Goal: Communication & Community: Answer question/provide support

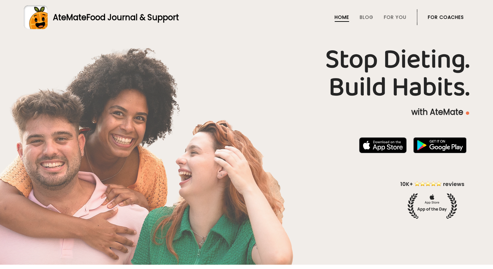
click at [451, 16] on link "For Coaches" at bounding box center [446, 17] width 36 height 5
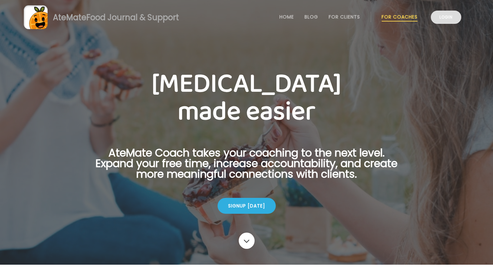
click at [444, 19] on link "Login" at bounding box center [446, 17] width 30 height 13
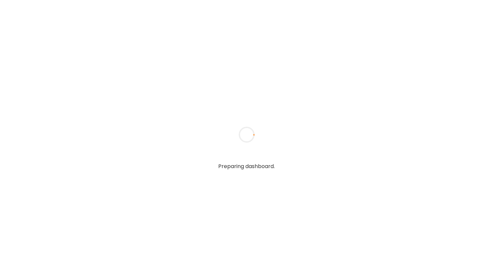
type textarea "**********"
type input "**********"
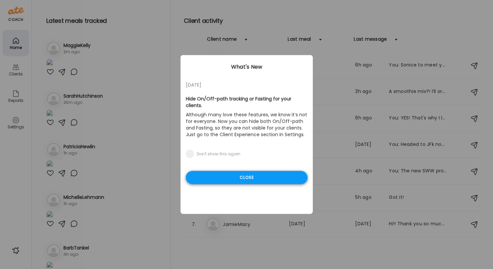
click at [253, 178] on div "Close" at bounding box center [247, 177] width 122 height 13
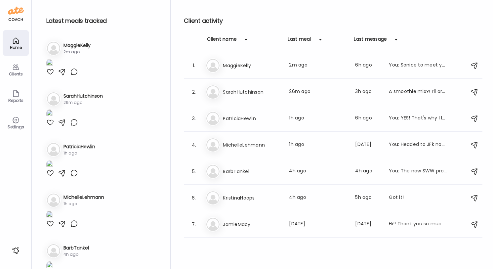
click at [53, 68] on img at bounding box center [49, 63] width 7 height 9
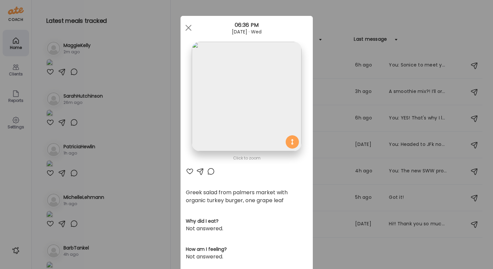
click at [190, 169] on div at bounding box center [190, 171] width 8 height 8
click at [187, 27] on div at bounding box center [188, 27] width 13 height 13
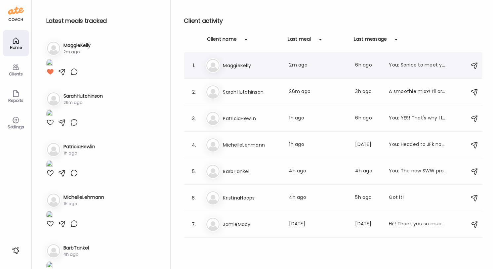
click at [429, 64] on div "You: Sonice to meet you! One thing-if you order from Sweet Greens, ask for doub…" at bounding box center [418, 65] width 58 height 8
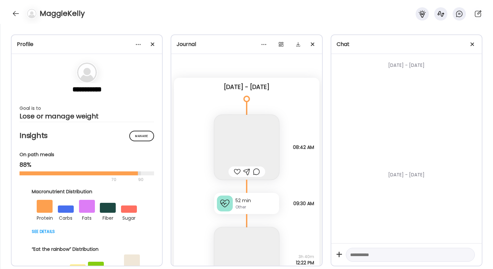
scroll to position [1463, 0]
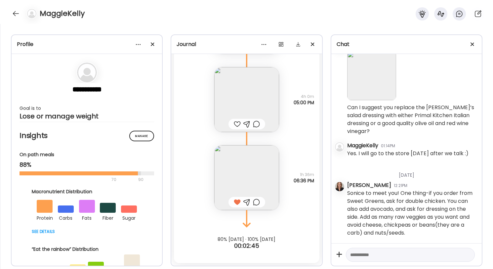
click at [377, 254] on textarea at bounding box center [404, 254] width 108 height 8
type textarea "**********"
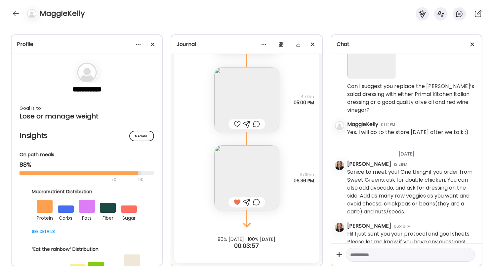
scroll to position [686, 0]
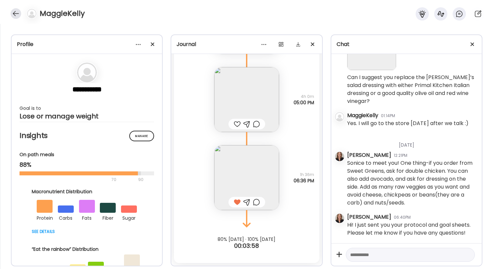
click at [13, 10] on div at bounding box center [16, 13] width 11 height 11
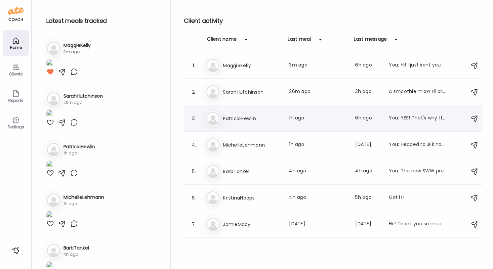
click at [278, 118] on h3 "PatriciaHewlin" at bounding box center [252, 118] width 58 height 8
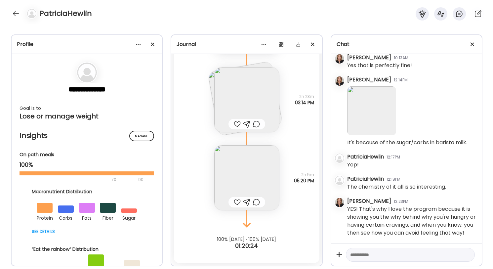
scroll to position [1598, 0]
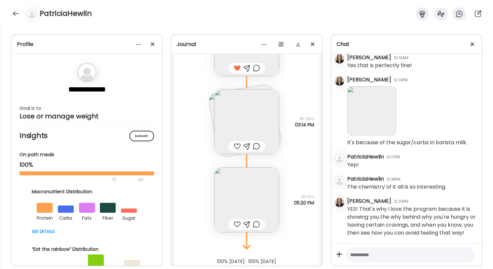
click at [236, 146] on div at bounding box center [237, 146] width 7 height 8
click at [238, 222] on div at bounding box center [237, 224] width 7 height 8
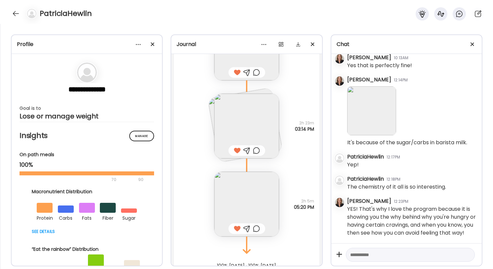
click at [258, 124] on img at bounding box center [246, 126] width 65 height 65
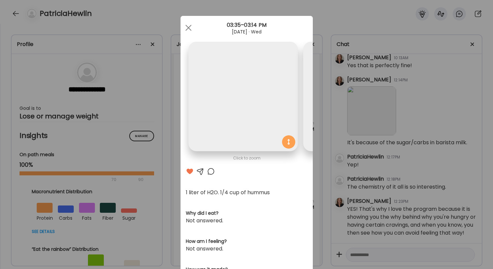
scroll to position [0, 108]
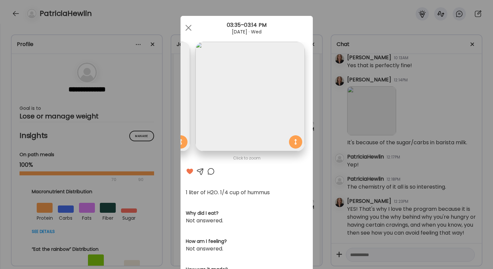
click at [183, 107] on img at bounding box center [135, 96] width 109 height 109
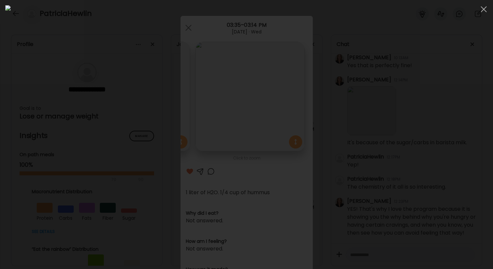
click at [406, 82] on div at bounding box center [246, 134] width 482 height 258
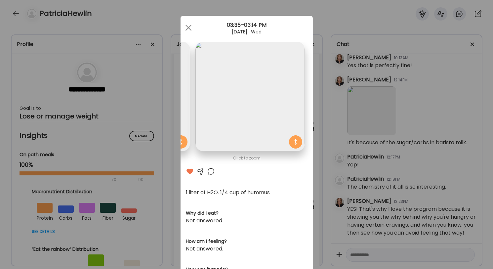
click at [200, 171] on div at bounding box center [200, 171] width 8 height 8
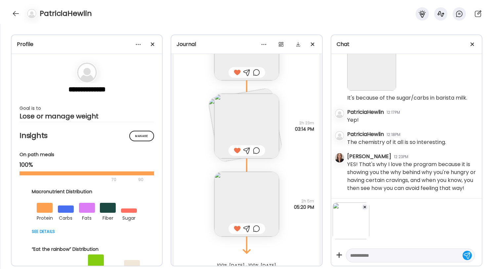
click at [383, 258] on textarea at bounding box center [404, 255] width 108 height 8
type textarea "*"
type textarea "**********"
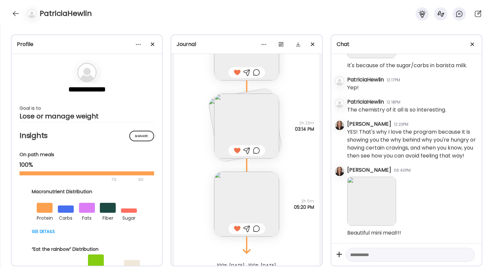
scroll to position [2438, 0]
click at [19, 11] on div at bounding box center [16, 13] width 11 height 11
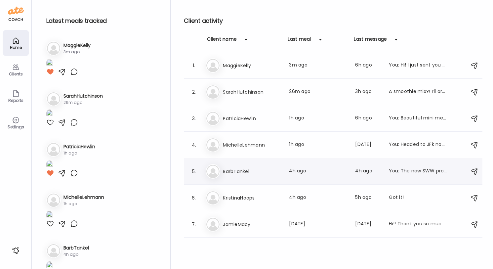
click at [302, 171] on div "Last meal: 4h ago" at bounding box center [318, 171] width 58 height 8
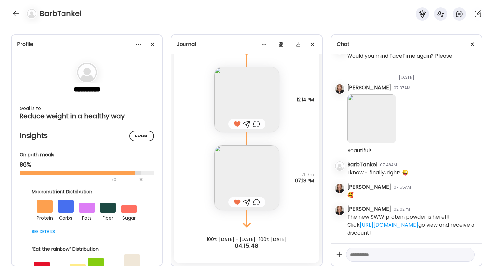
scroll to position [9426, 0]
click at [18, 12] on div at bounding box center [16, 13] width 11 height 11
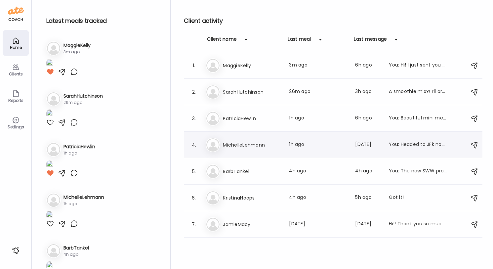
click at [260, 148] on h3 "MichelleLehmann" at bounding box center [252, 145] width 58 height 8
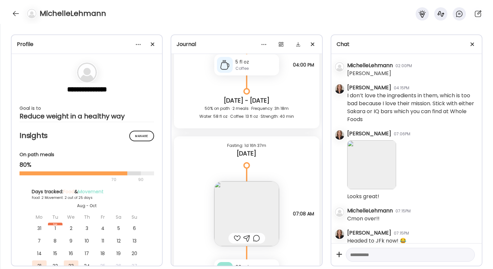
scroll to position [440, 0]
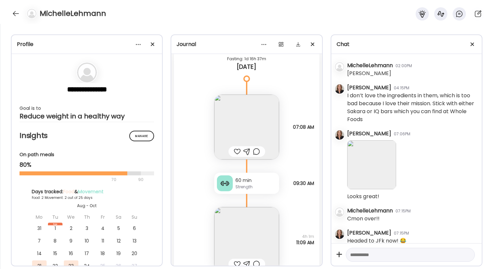
click at [268, 141] on img at bounding box center [246, 126] width 65 height 65
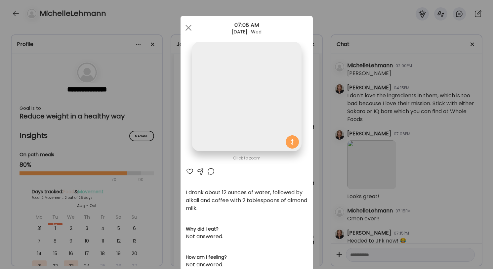
scroll to position [0, 0]
click at [189, 169] on div at bounding box center [190, 171] width 8 height 8
click at [185, 27] on div at bounding box center [188, 27] width 13 height 13
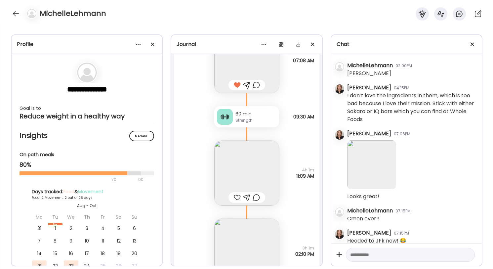
scroll to position [525, 0]
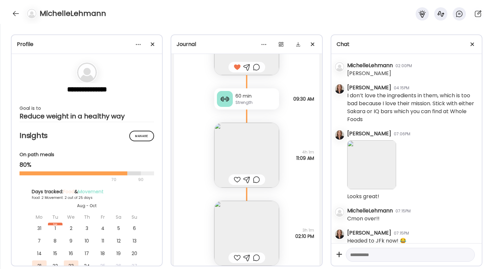
click at [245, 158] on img at bounding box center [246, 155] width 65 height 65
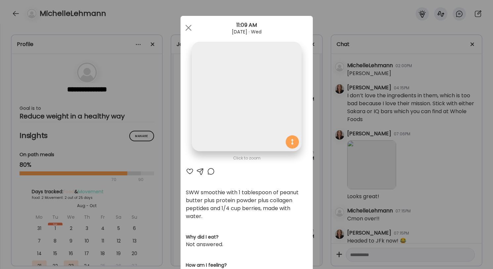
click at [245, 151] on img at bounding box center [246, 96] width 109 height 109
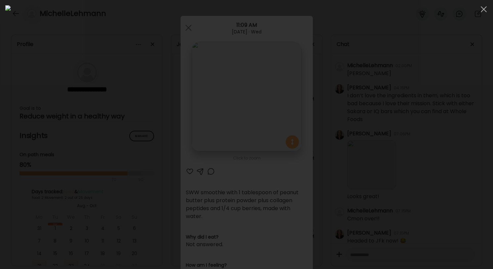
click at [245, 158] on img at bounding box center [246, 134] width 482 height 258
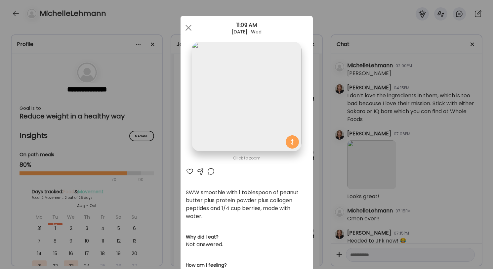
click at [188, 169] on div at bounding box center [190, 171] width 8 height 8
click at [187, 28] on span at bounding box center [188, 28] width 6 height 6
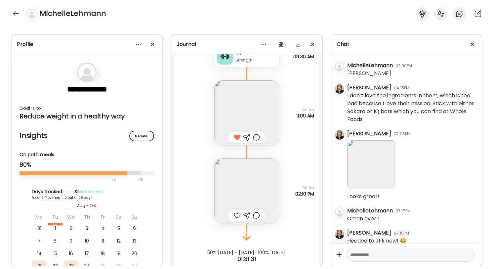
scroll to position [580, 0]
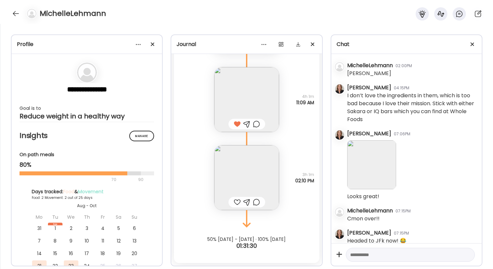
click at [246, 188] on img at bounding box center [246, 177] width 65 height 65
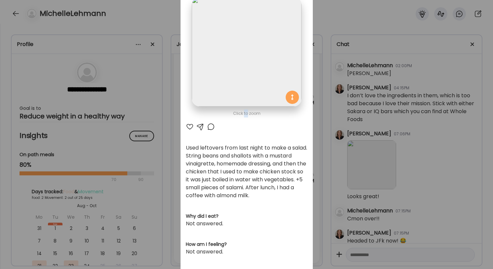
scroll to position [53, 0]
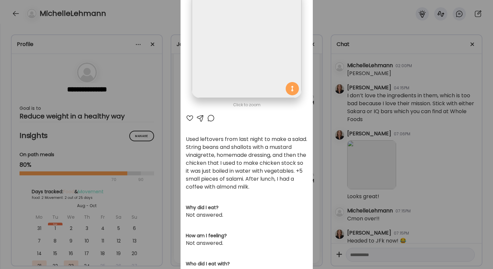
click at [201, 119] on div at bounding box center [200, 118] width 8 height 8
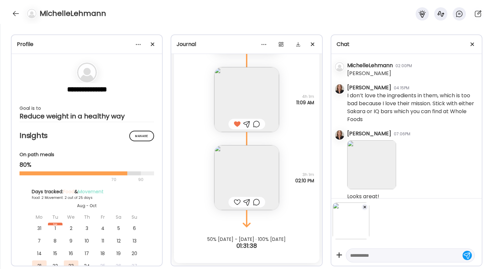
scroll to position [229, 0]
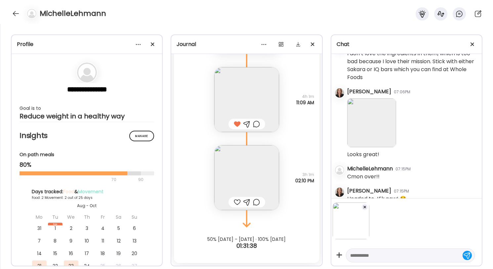
click at [373, 254] on textarea at bounding box center [404, 255] width 108 height 8
type textarea "**********"
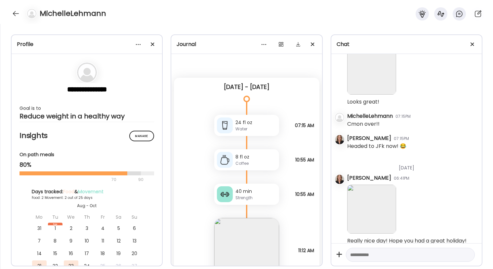
scroll to position [0, 0]
click at [19, 15] on div at bounding box center [16, 13] width 11 height 11
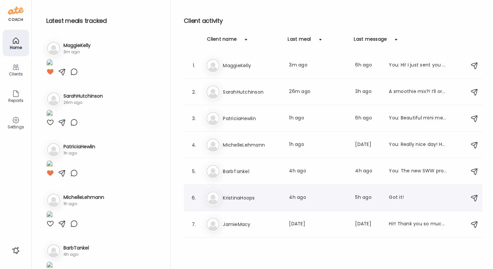
click at [250, 197] on h3 "KristinaHoops" at bounding box center [252, 198] width 58 height 8
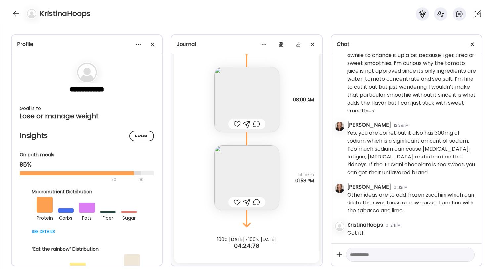
scroll to position [1417, 0]
click at [242, 157] on img at bounding box center [246, 177] width 65 height 65
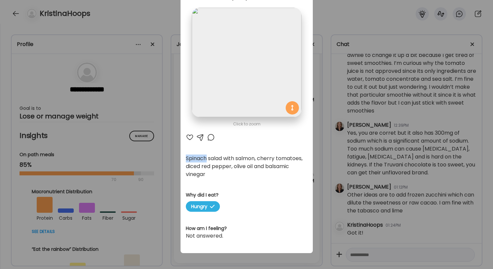
click at [242, 157] on div "Click to zoom AteMate AI Spinach salad with salmon, cherry tomatoes, diced red …" at bounding box center [246, 117] width 132 height 271
click at [192, 137] on div at bounding box center [190, 137] width 8 height 8
